Goal: Information Seeking & Learning: Learn about a topic

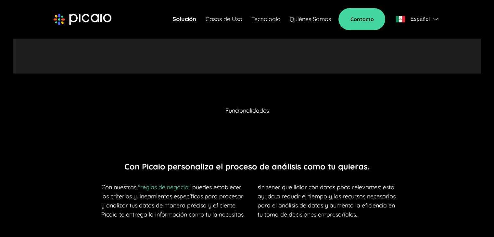
scroll to position [1041, 0]
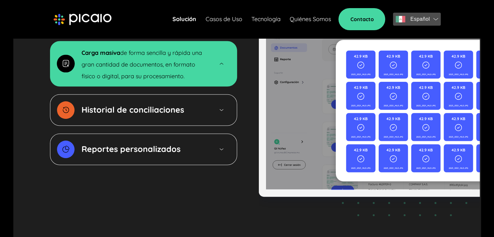
click at [411, 22] on span "Español" at bounding box center [419, 19] width 19 height 9
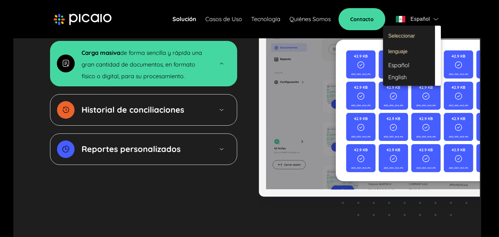
click at [468, 24] on div at bounding box center [249, 118] width 499 height 237
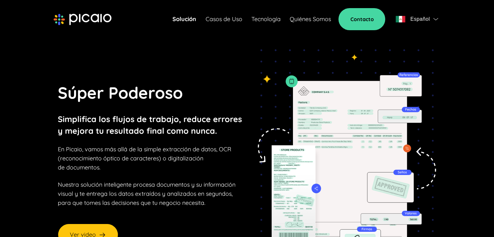
scroll to position [0, 0]
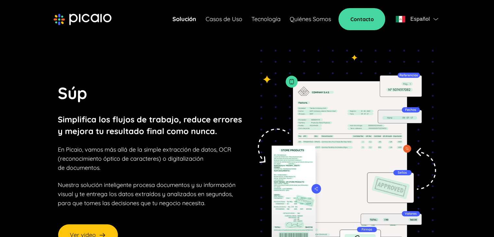
click at [220, 21] on link "Casos de Uso" at bounding box center [223, 19] width 37 height 9
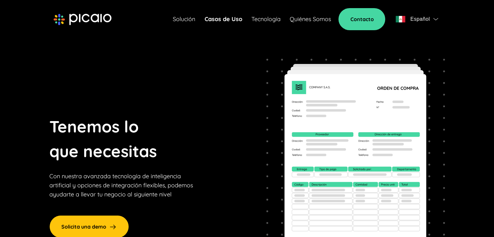
click at [297, 19] on link "Quiénes Somos" at bounding box center [309, 19] width 41 height 9
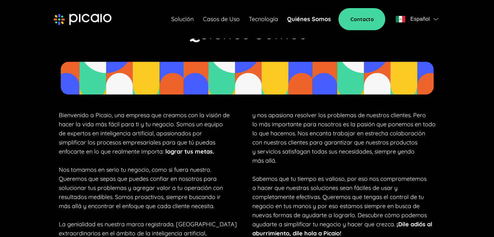
scroll to position [357, 0]
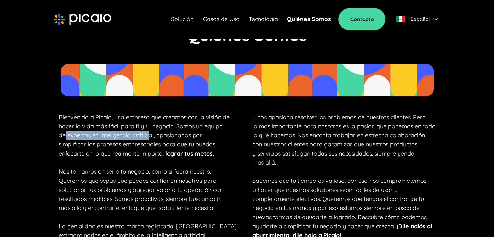
drag, startPoint x: 67, startPoint y: 139, endPoint x: 152, endPoint y: 139, distance: 85.1
click at [152, 139] on p "Bienvenido a Picaio, una empresa que creamos con la visión de hacer la vida más…" at bounding box center [148, 176] width 178 height 127
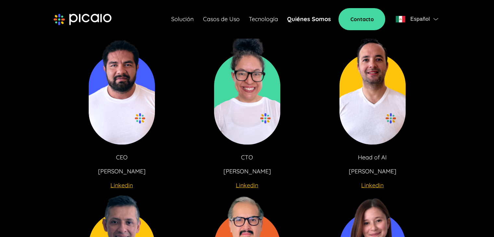
scroll to position [1169, 0]
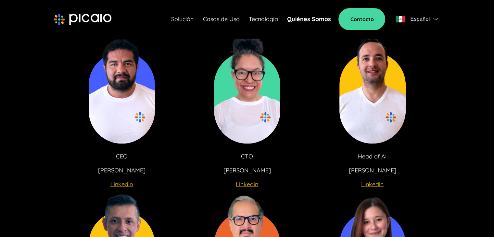
click at [116, 185] on u "Linkedin" at bounding box center [121, 183] width 22 height 7
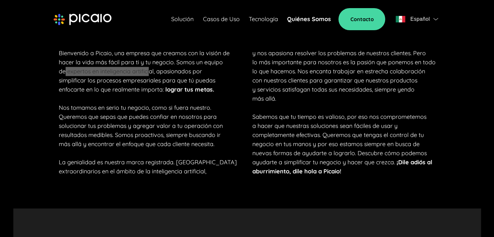
scroll to position [422, 0]
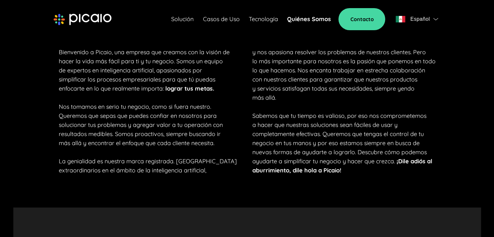
click at [227, 107] on p "Bienvenido a Picaio, una empresa que creamos con la visión de hacer la vida más…" at bounding box center [148, 111] width 178 height 127
click at [44, 14] on header "Solución Casos de Uso Tecnología Quiénes Somos Contacto Español" at bounding box center [247, 19] width 468 height 38
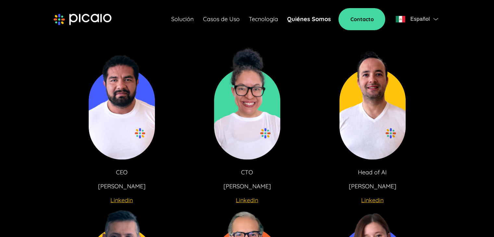
scroll to position [1154, 0]
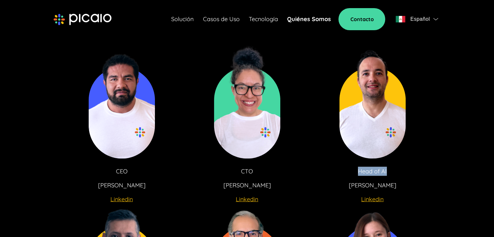
drag, startPoint x: 356, startPoint y: 170, endPoint x: 391, endPoint y: 171, distance: 34.8
click at [391, 171] on div "Head of AI [PERSON_NAME]" at bounding box center [372, 184] width 100 height 35
copy p "Head of AI"
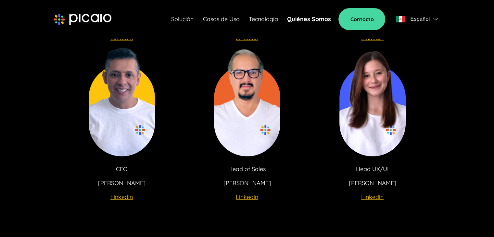
scroll to position [1317, 0]
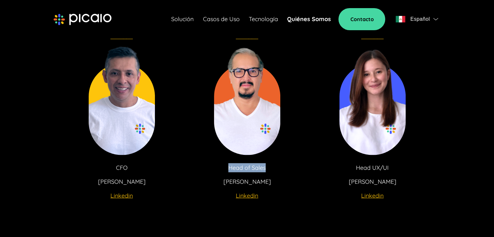
drag, startPoint x: 230, startPoint y: 167, endPoint x: 265, endPoint y: 169, distance: 35.1
click at [265, 169] on p "Head of Sales" at bounding box center [246, 167] width 37 height 9
copy p "Head of Sales"
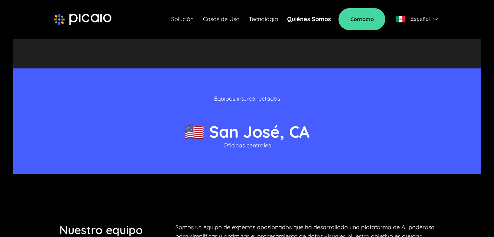
scroll to position [895, 0]
